Goal: Communication & Community: Share content

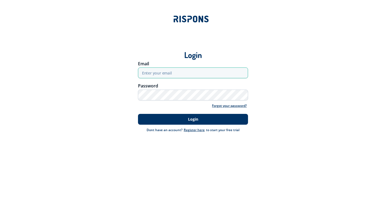
type input "[EMAIL_ADDRESS][DOMAIN_NAME]"
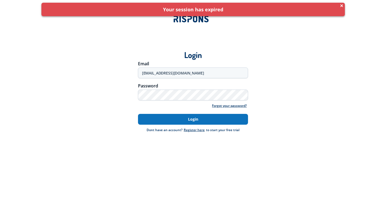
click at [185, 117] on button "Login" at bounding box center [193, 119] width 110 height 11
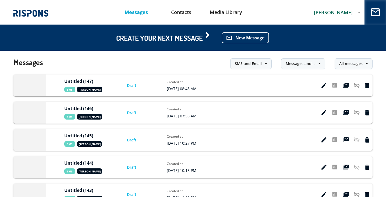
click at [341, 12] on span "[PERSON_NAME]" at bounding box center [333, 12] width 39 height 6
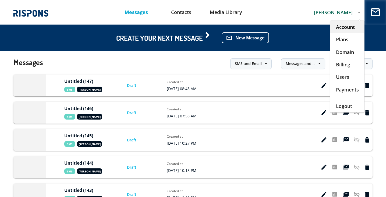
click at [345, 30] on div "Account" at bounding box center [348, 27] width 34 height 12
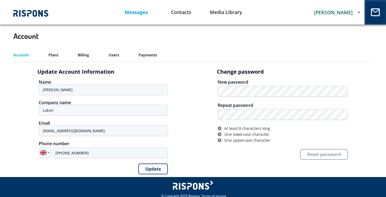
click at [130, 13] on link "Messages" at bounding box center [136, 12] width 45 height 14
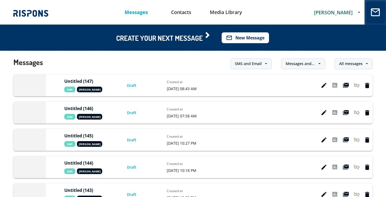
click at [249, 37] on button "mail_outline New Message" at bounding box center [245, 37] width 47 height 11
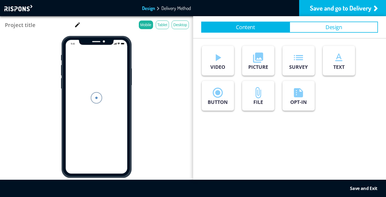
type input "Untitled (148)"
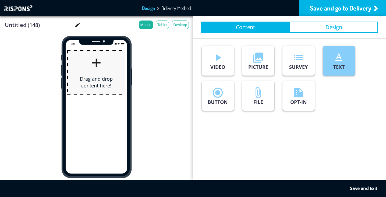
click at [341, 60] on icon "text_format" at bounding box center [339, 57] width 12 height 12
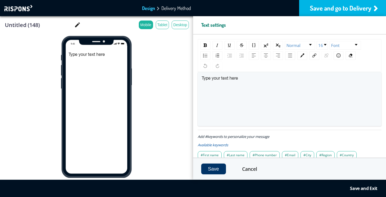
click at [351, 8] on div "Save and go to Delivery" at bounding box center [342, 8] width 87 height 16
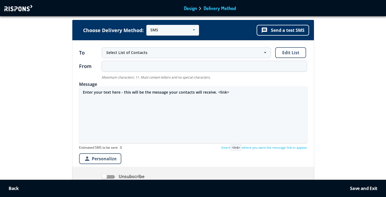
click at [230, 90] on textarea "Enter your text here - this will be the message your contacts will receive. <li…" at bounding box center [193, 114] width 228 height 57
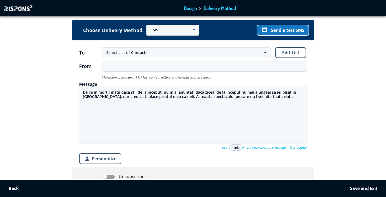
type textarea "De ce in mortii matii daca stii de la inceput, nu m ai anuntat, daca ziceai de …"
click at [270, 31] on button "message Send a test SMS" at bounding box center [283, 30] width 52 height 11
click at [276, 27] on button "message Send a test SMS" at bounding box center [283, 30] width 52 height 11
click at [222, 94] on textarea "De ce in mortii matii daca stii de la inceput, nu m ai anuntat, daca ziceai de …" at bounding box center [193, 114] width 228 height 57
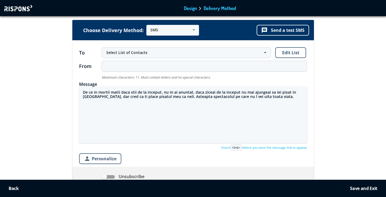
click at [222, 94] on textarea "De ce in mortii matii daca stii de la inceput, nu m ai anuntat, daca ziceai de …" at bounding box center [193, 114] width 228 height 57
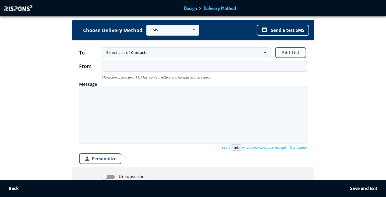
click at [180, 96] on textarea at bounding box center [193, 114] width 228 height 57
paste textarea "[URL][DOMAIN_NAME]"
drag, startPoint x: 126, startPoint y: 103, endPoint x: 100, endPoint y: 103, distance: 25.6
click at [100, 103] on textarea "[URL][DOMAIN_NAME] asta este noul tau site" at bounding box center [193, 114] width 228 height 57
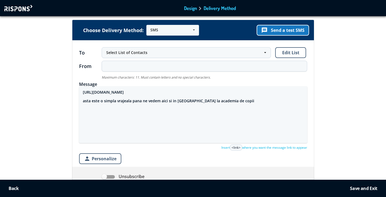
type textarea "[URL][DOMAIN_NAME] asta este o simpla vrajeala pana ne vedem aici si in [GEOGRA…"
click at [268, 32] on button "message Send a test SMS" at bounding box center [283, 30] width 52 height 11
click at [271, 32] on button "message Send a test SMS" at bounding box center [283, 30] width 52 height 11
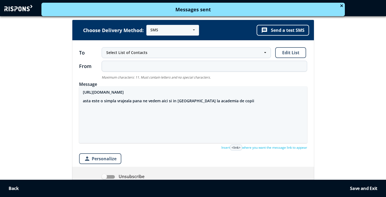
click at [232, 101] on textarea "[URL][DOMAIN_NAME] asta este o simpla vrajeala pana ne vedem aici si in [GEOGRA…" at bounding box center [193, 114] width 228 height 57
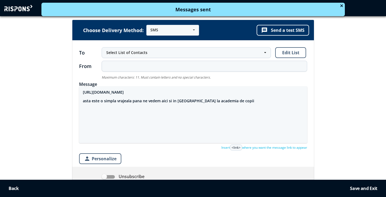
click at [241, 101] on textarea "[URL][DOMAIN_NAME] asta este o simpla vrajeala pana ne vedem aici si in [GEOGRA…" at bounding box center [193, 114] width 228 height 57
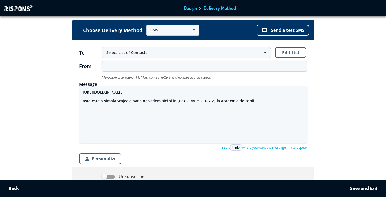
drag, startPoint x: 230, startPoint y: 102, endPoint x: 93, endPoint y: 89, distance: 137.6
click at [93, 89] on textarea "[URL][DOMAIN_NAME] asta este o simpla vrajeala pana ne vedem aici si in [GEOGRA…" at bounding box center [193, 114] width 228 height 57
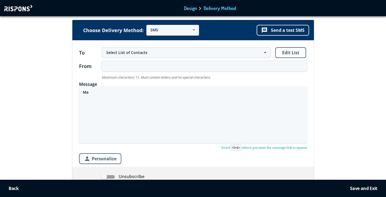
type textarea "M"
drag, startPoint x: 126, startPoint y: 93, endPoint x: 197, endPoint y: 93, distance: 70.3
click at [197, 93] on textarea "Iti dau un sfat: mai bine va ascundeti de tot" at bounding box center [193, 114] width 228 height 57
click at [168, 93] on textarea "Iti dau un sfat: mai bine va ascundeti de tot" at bounding box center [193, 114] width 228 height 57
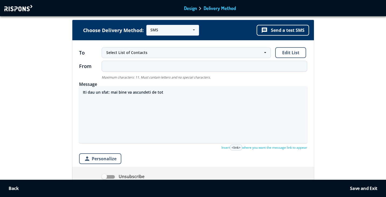
drag, startPoint x: 163, startPoint y: 93, endPoint x: 128, endPoint y: 92, distance: 35.5
click at [128, 92] on textarea "Iti dau un sfat: mai bine va ascundeti de tot" at bounding box center [193, 114] width 228 height 57
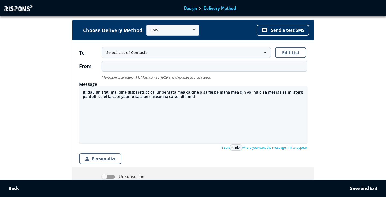
drag, startPoint x: 195, startPoint y: 97, endPoint x: 149, endPoint y: 97, distance: 45.8
click at [149, 97] on textarea "Iti dau un sfat: mai bine dispareti pt ca jur pe viata mea ca cine o sa fie pe …" at bounding box center [193, 114] width 228 height 57
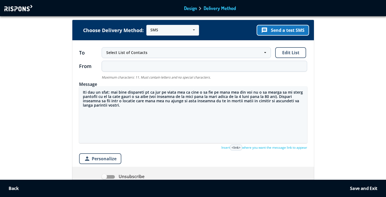
type textarea "Iti dau un sfat: mai bine dispareti pt ca jur pe viata mea ca cine o sa fie pe …"
click at [295, 30] on button "message Send a test SMS" at bounding box center [283, 30] width 52 height 11
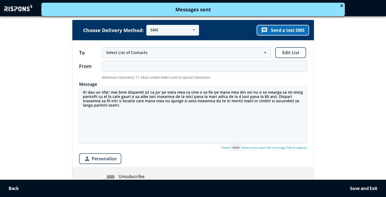
click at [299, 30] on button "message Send a test SMS" at bounding box center [283, 30] width 52 height 11
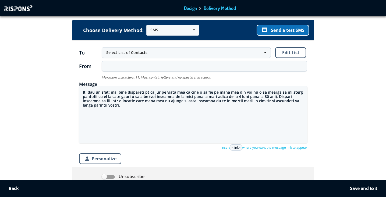
click at [293, 30] on button "message Send a test SMS" at bounding box center [283, 30] width 52 height 11
click at [89, 91] on textarea "Iti dau un sfat: mai bine dispareti pt ca jur pe viata mea ca cine o sa fie pe …" at bounding box center [193, 114] width 228 height 57
